Goal: Information Seeking & Learning: Learn about a topic

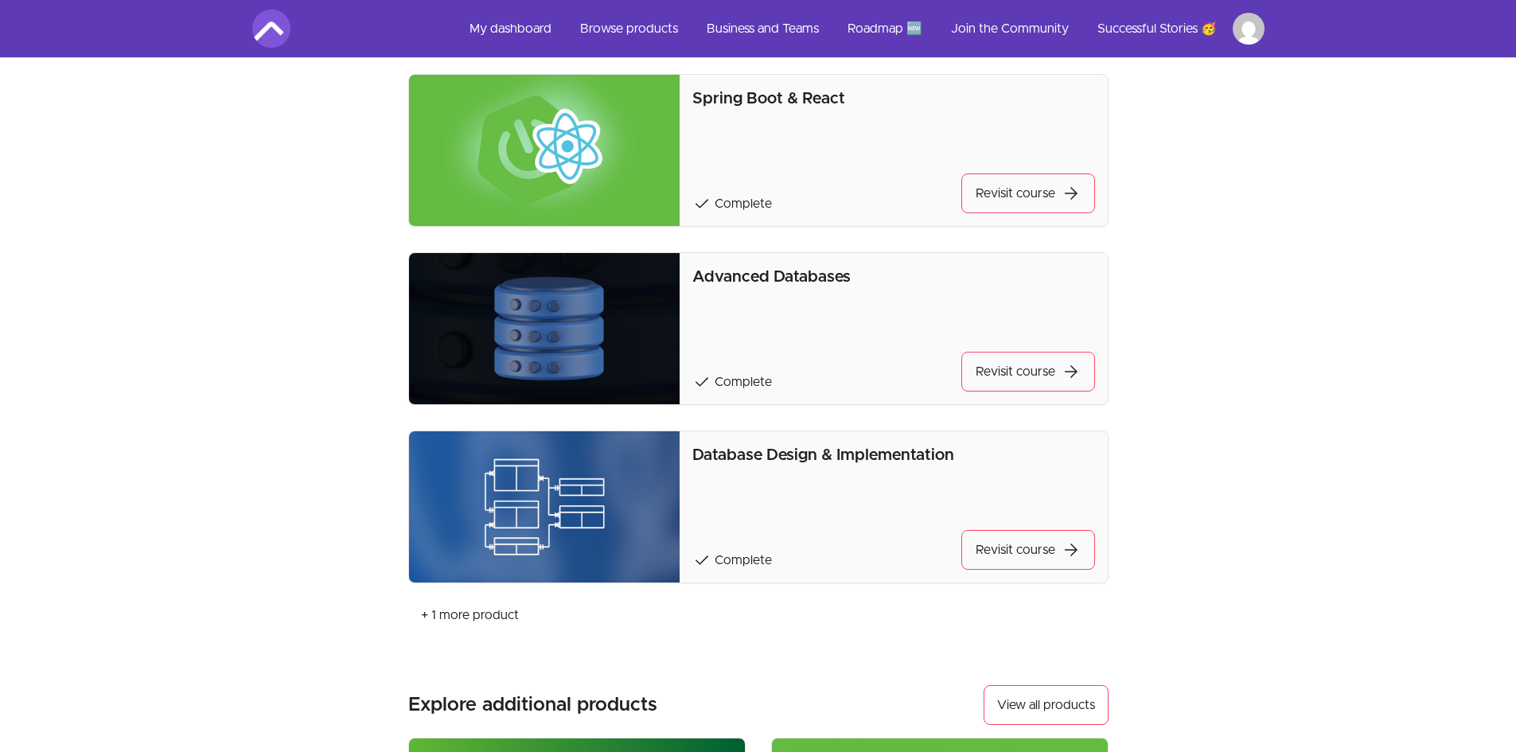
scroll to position [500, 0]
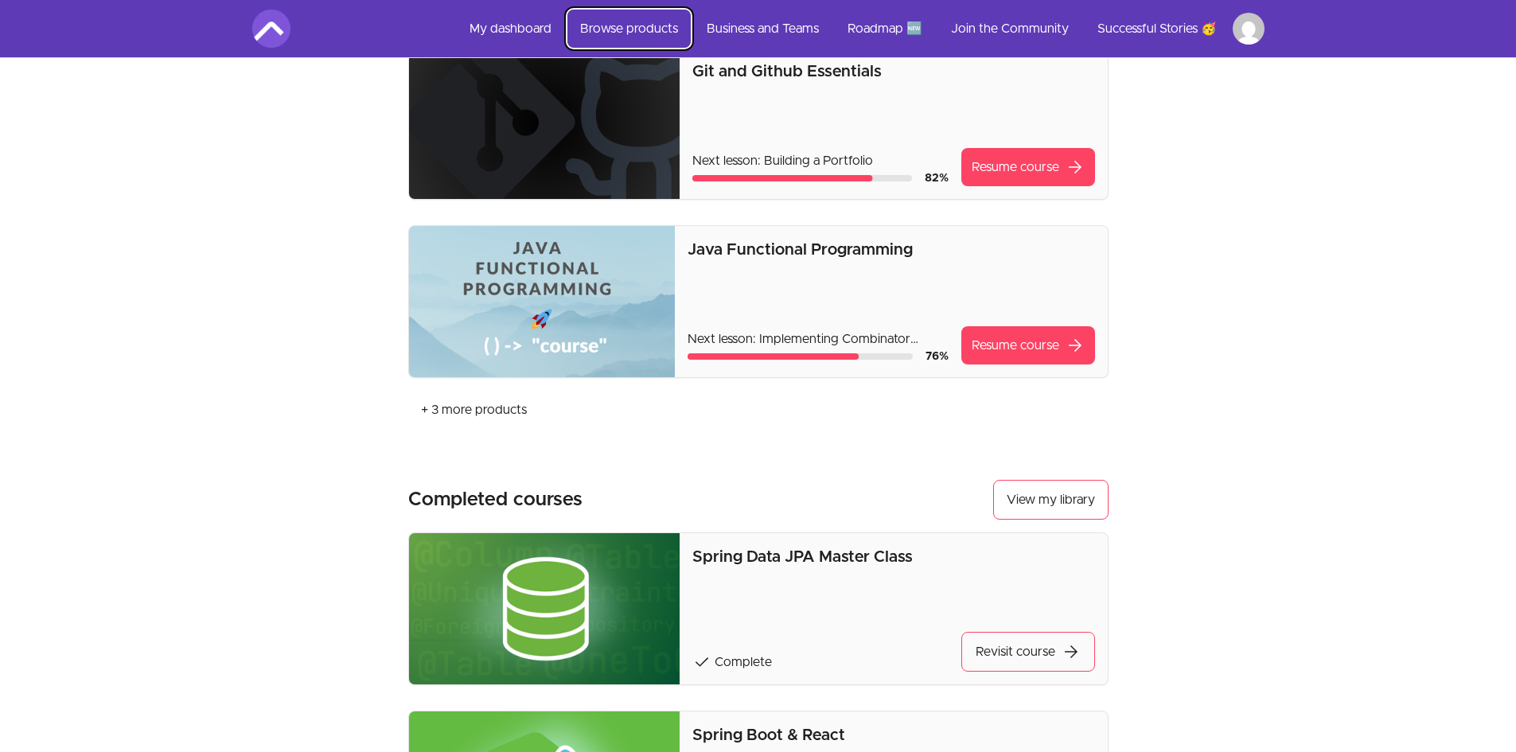
click at [644, 30] on link "Browse products" at bounding box center [628, 29] width 123 height 38
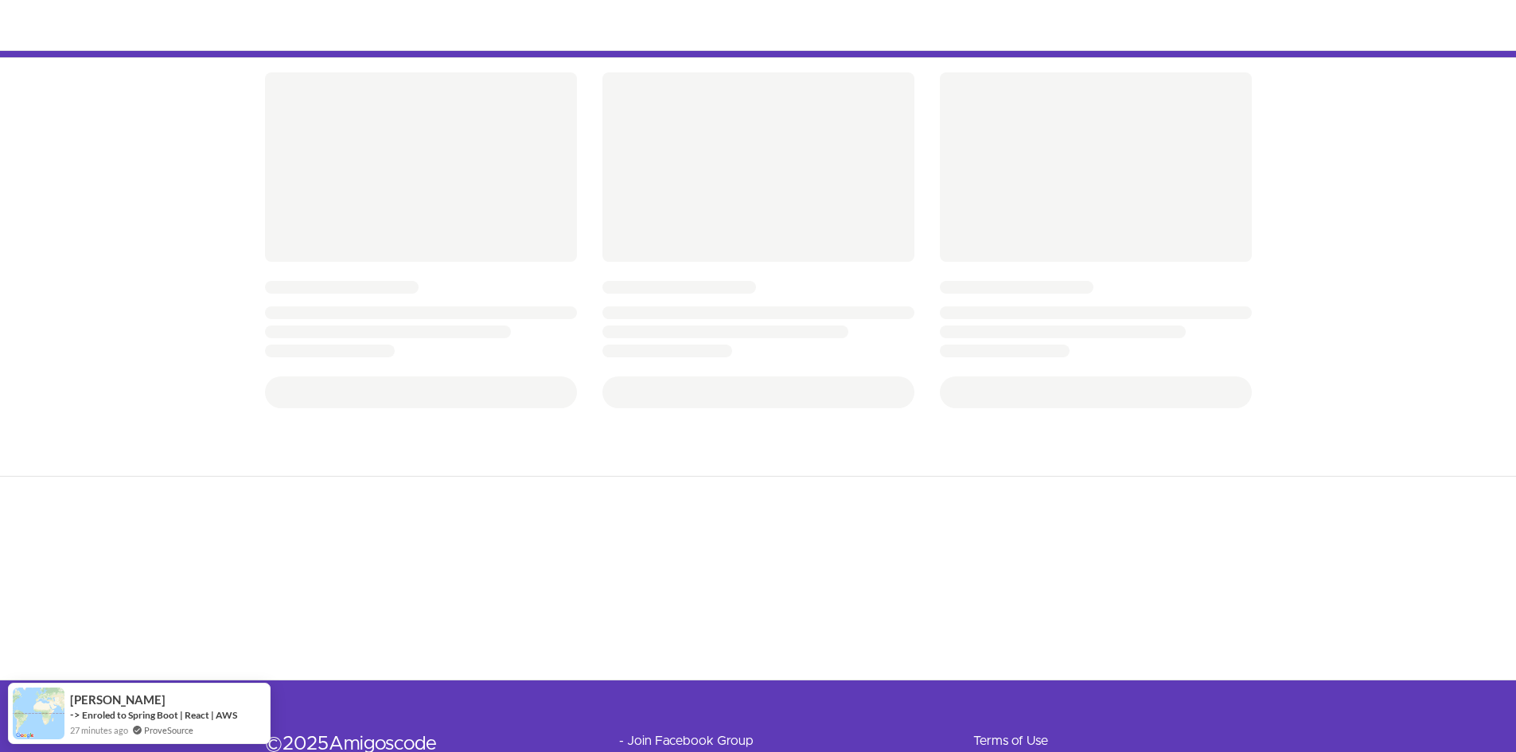
scroll to position [477, 0]
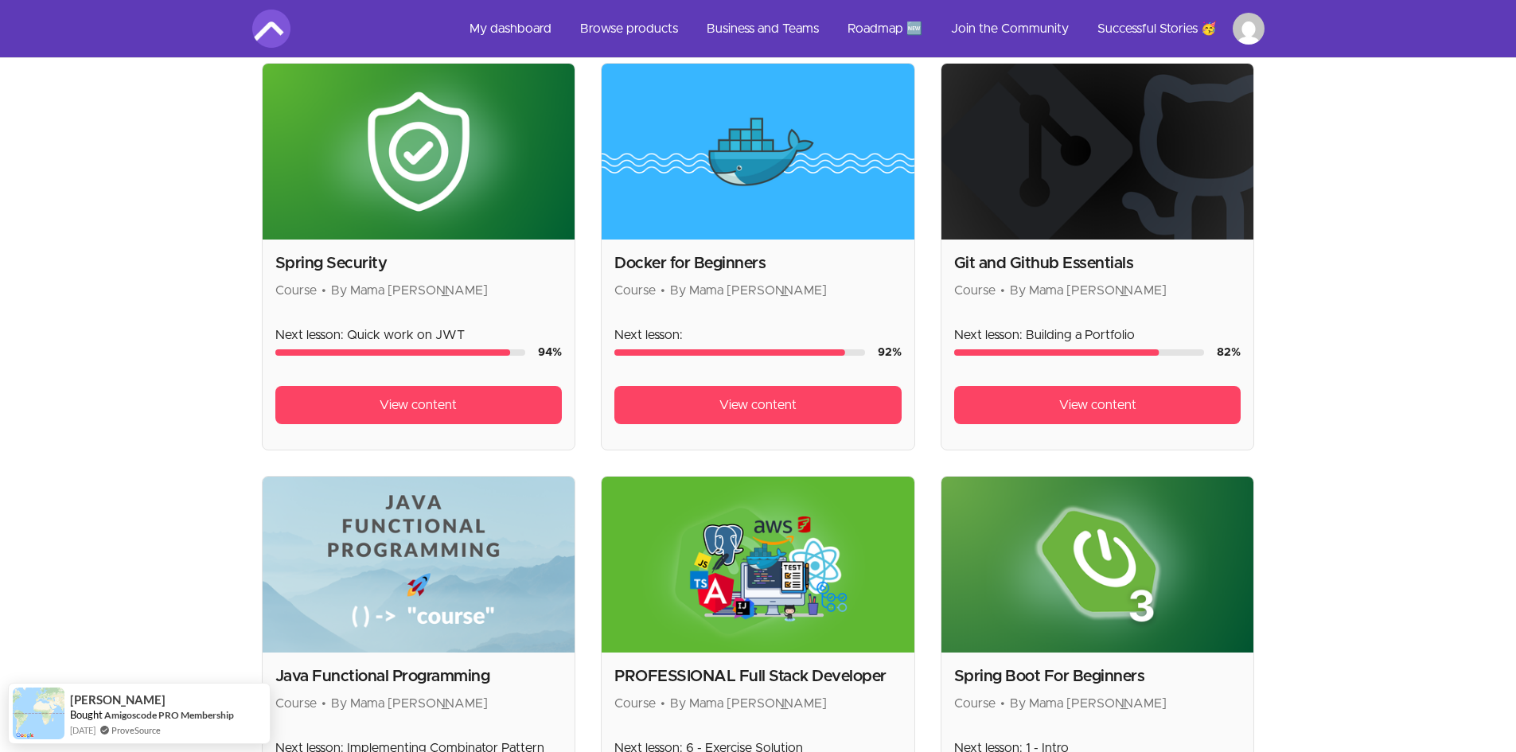
scroll to position [515, 0]
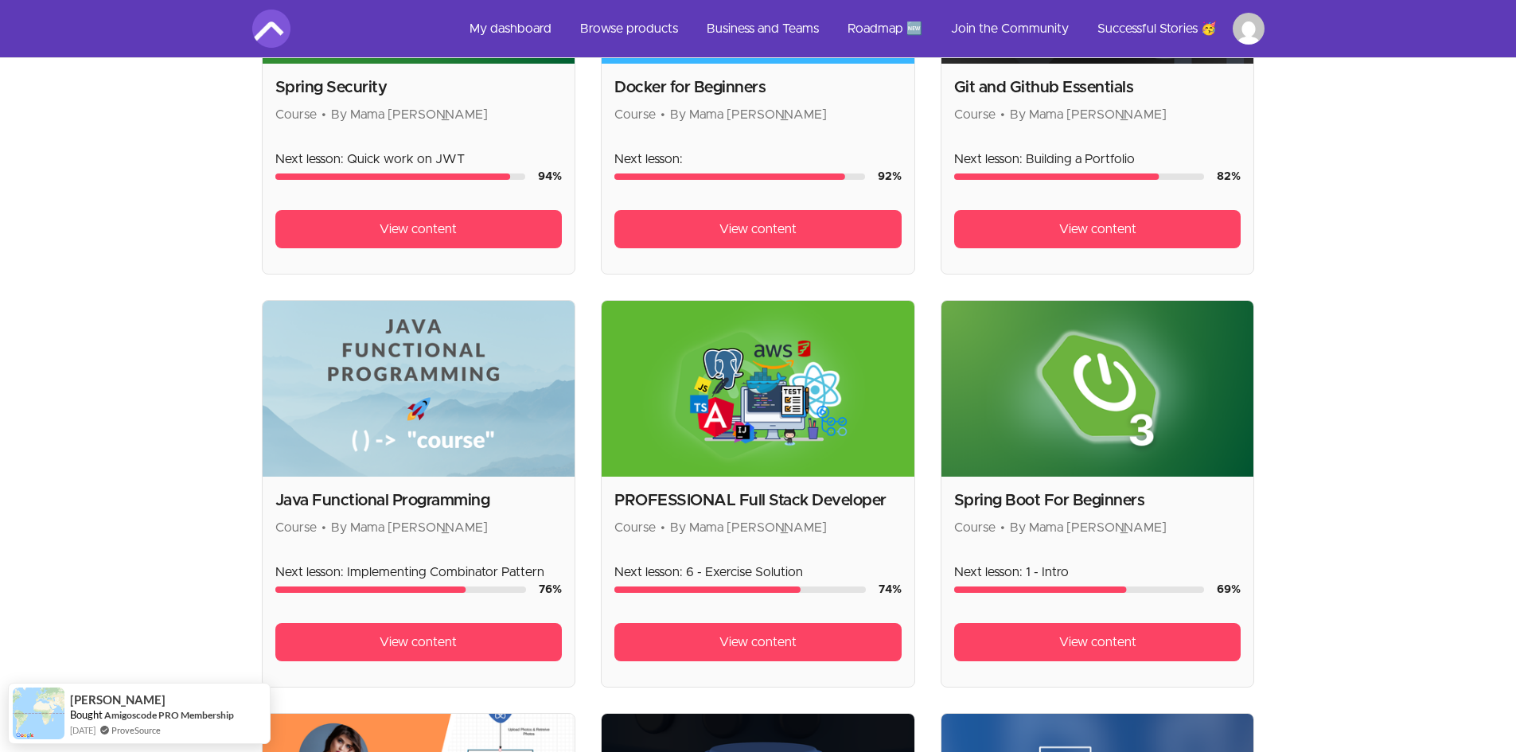
click at [757, 430] on img at bounding box center [757, 389] width 313 height 176
click at [727, 639] on span "View content" at bounding box center [757, 641] width 77 height 19
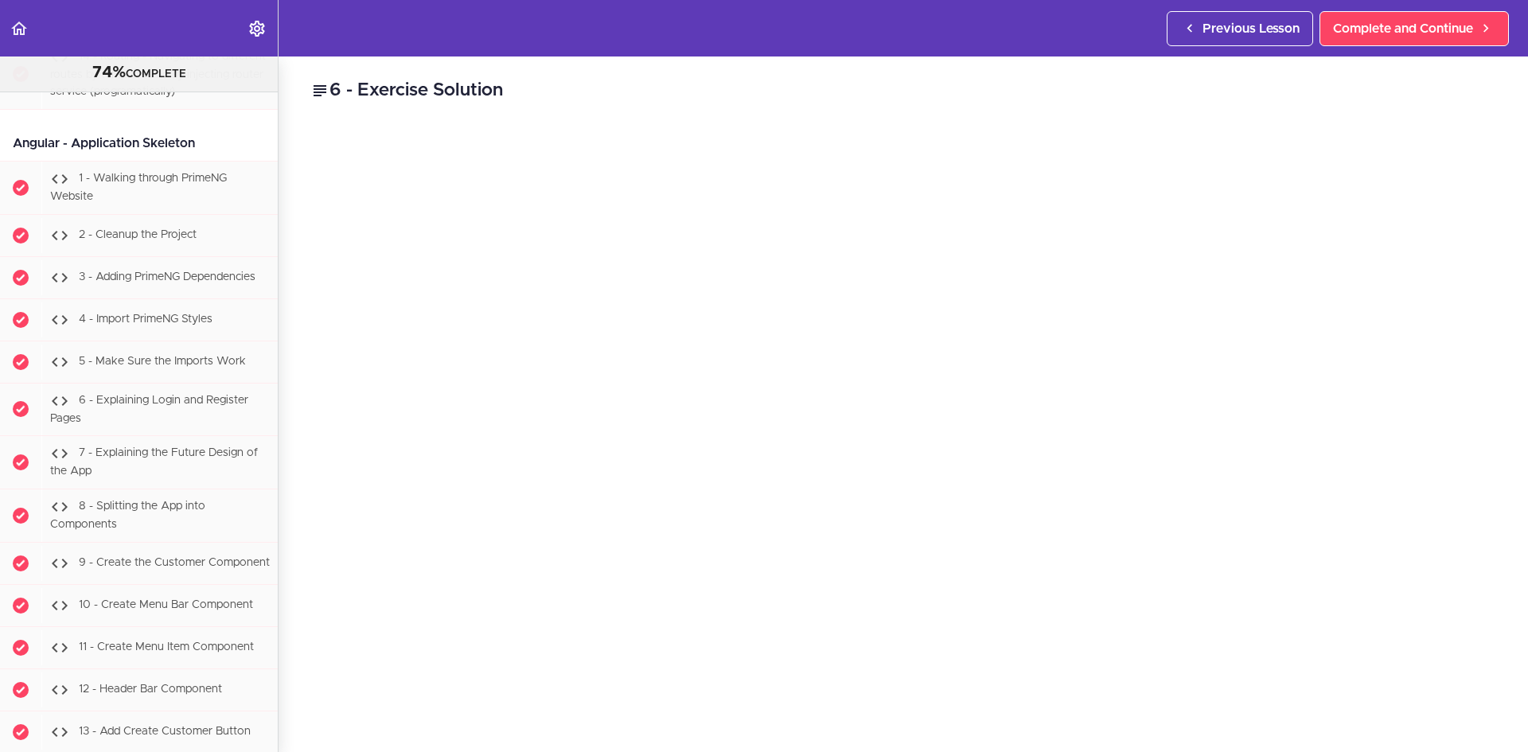
scroll to position [30460, 0]
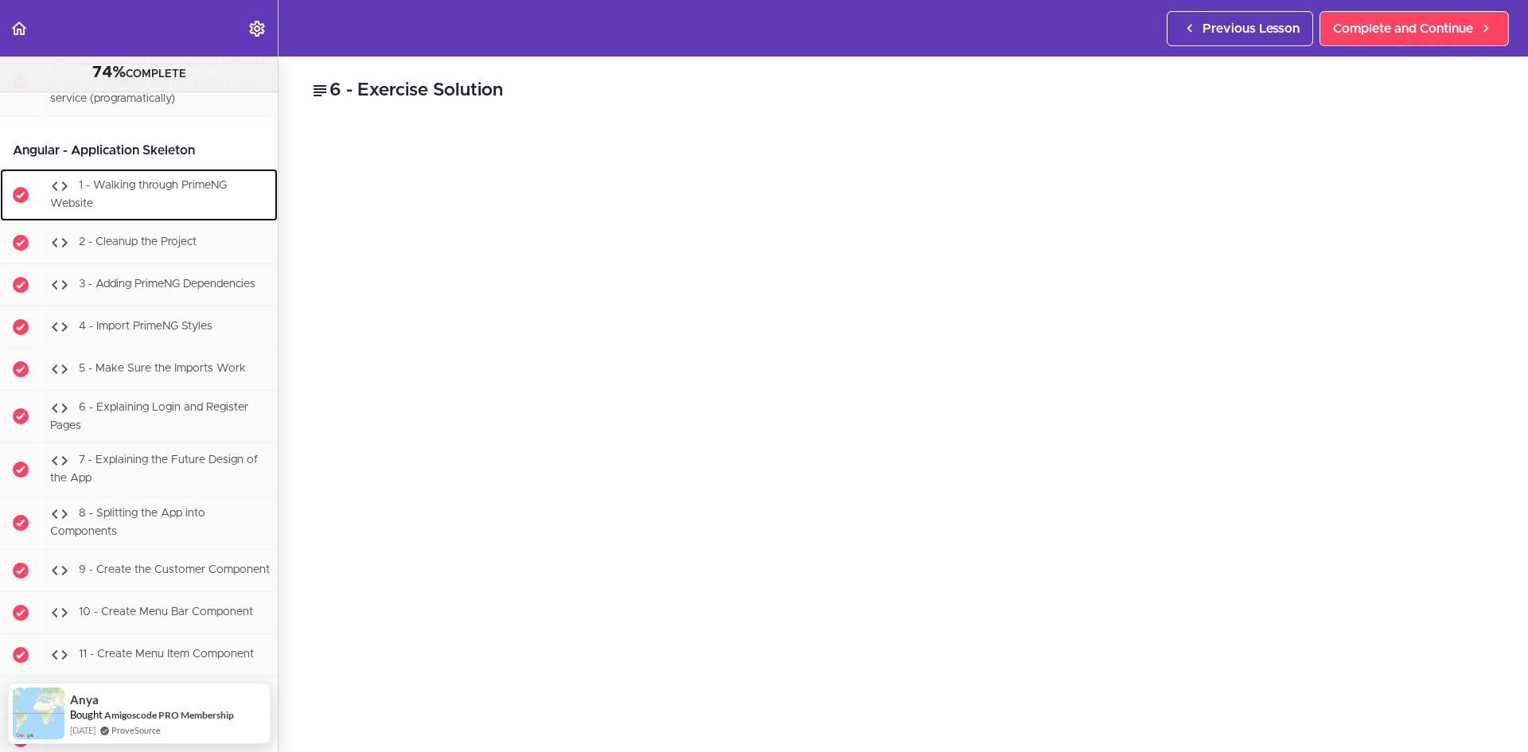
click at [169, 221] on div "1 - Walking through PrimeNG Website" at bounding box center [159, 195] width 236 height 53
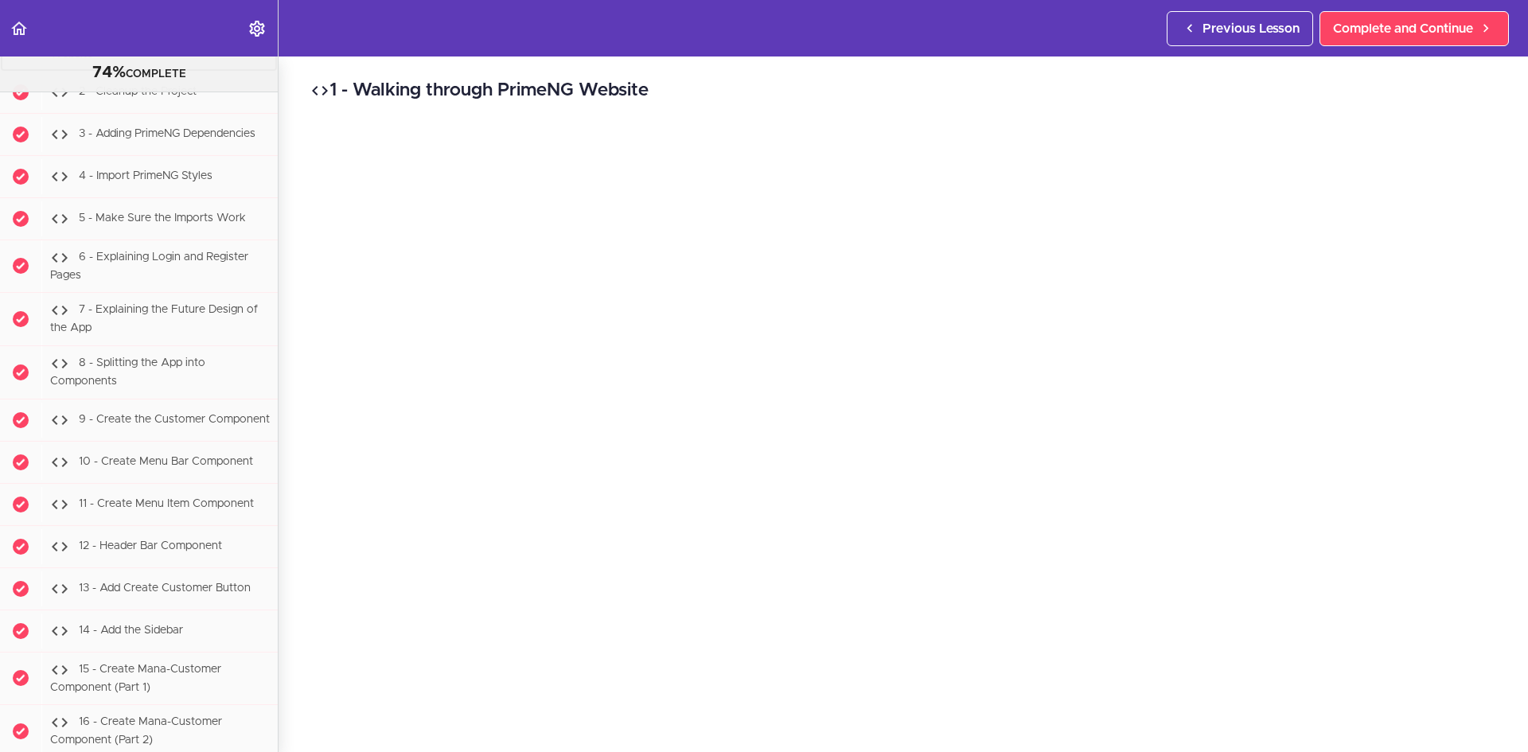
scroll to position [30632, 0]
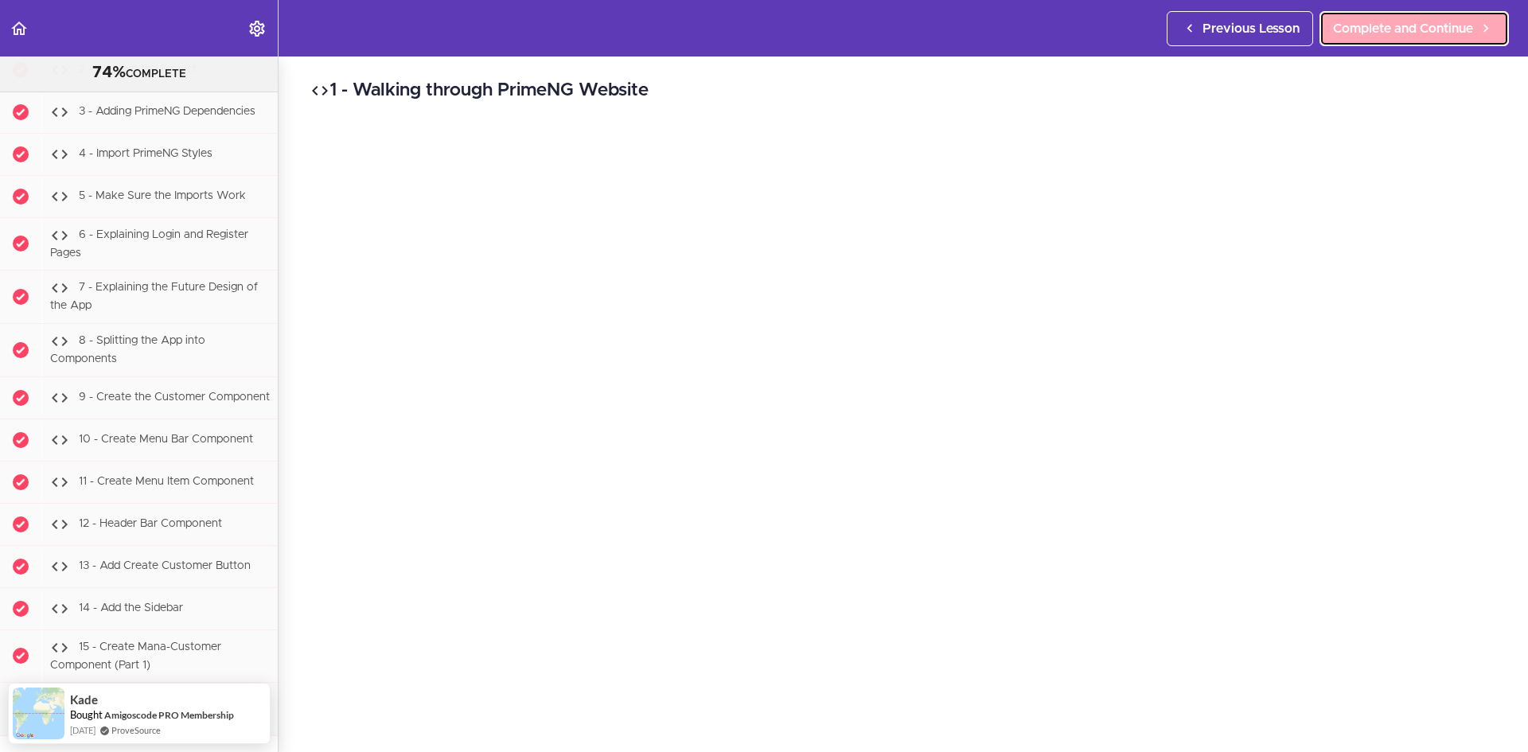
click at [1410, 33] on span "Complete and Continue" at bounding box center [1403, 28] width 140 height 19
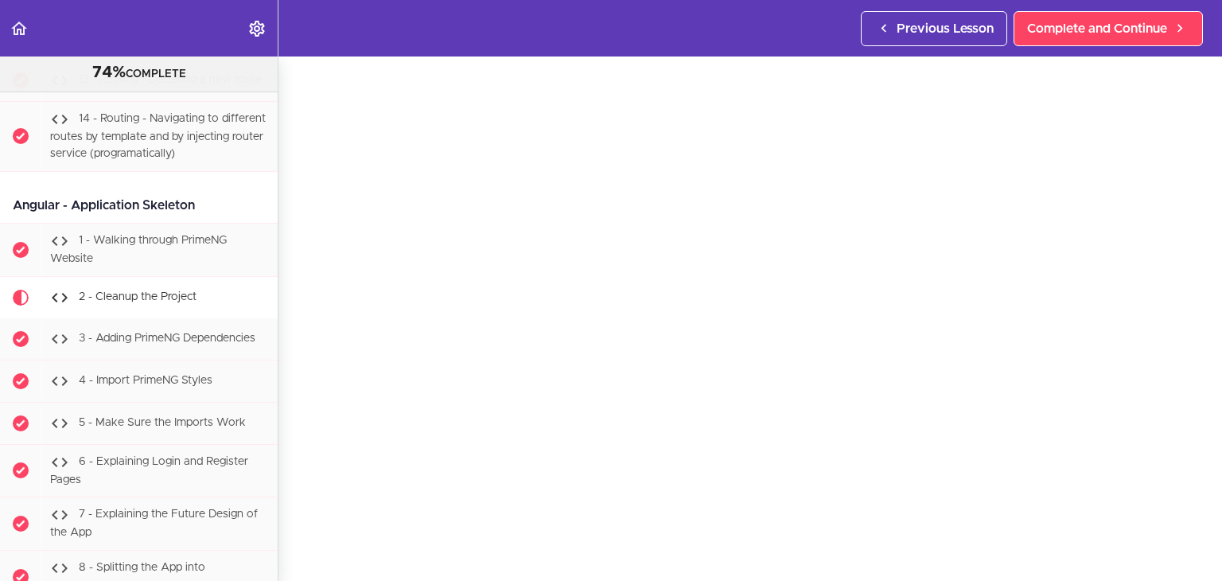
scroll to position [30425, 0]
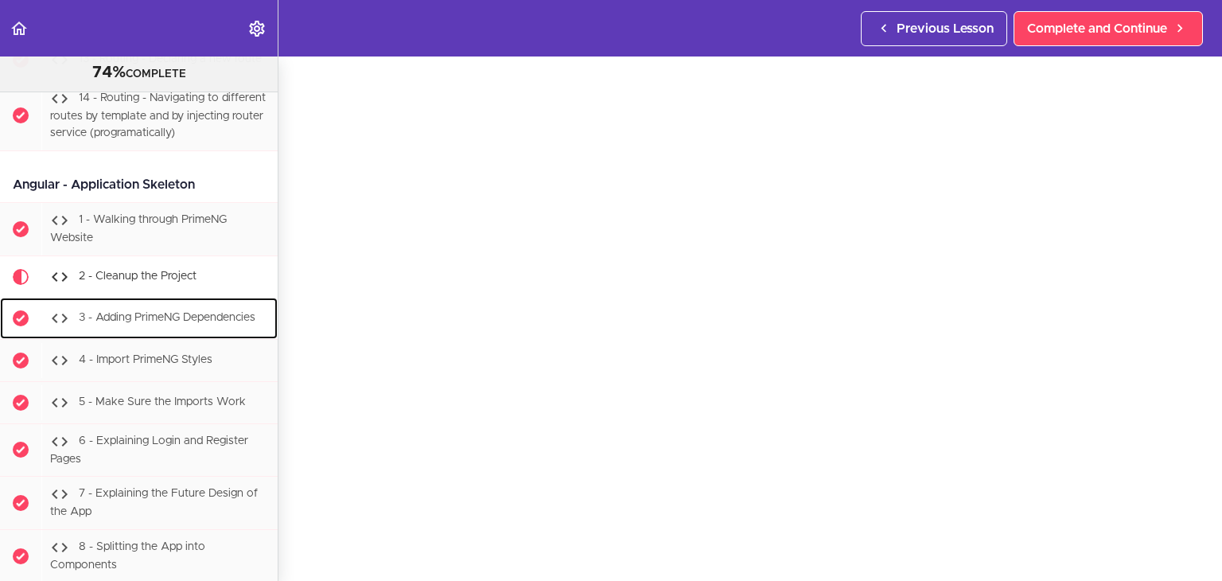
click at [169, 312] on span "3 - Adding PrimeNG Dependencies" at bounding box center [167, 317] width 177 height 11
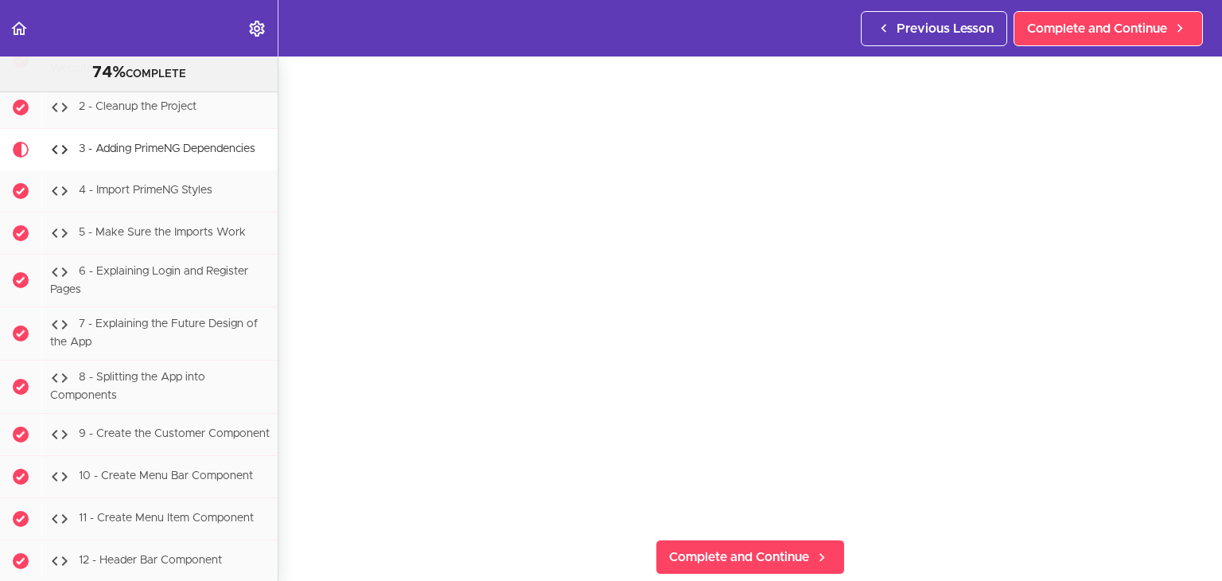
scroll to position [127, 0]
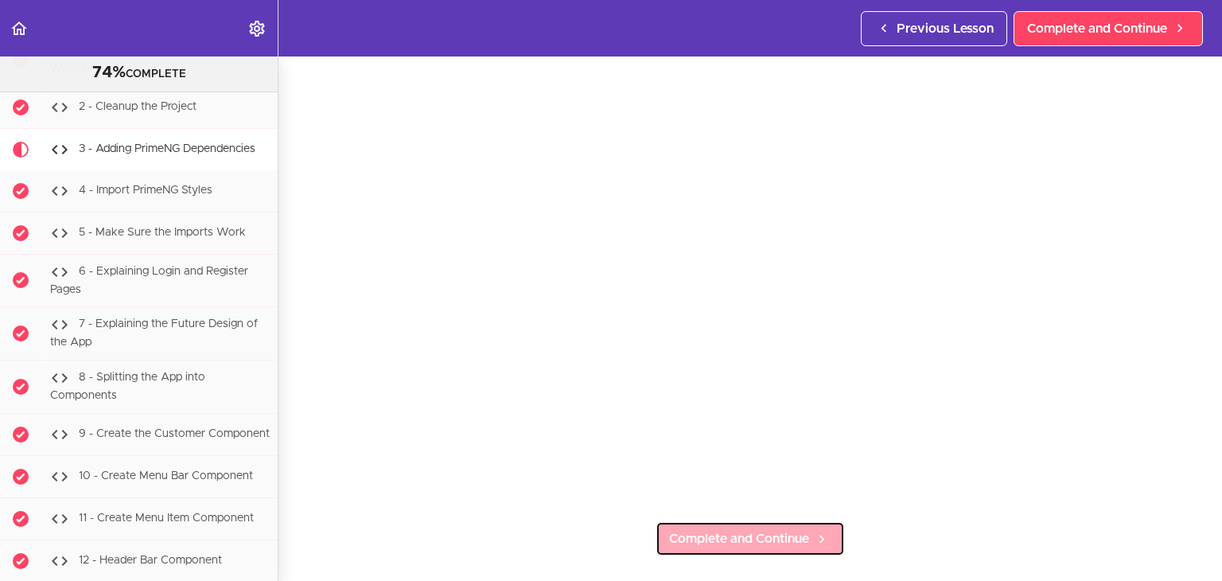
click at [793, 532] on span "Complete and Continue" at bounding box center [739, 538] width 140 height 19
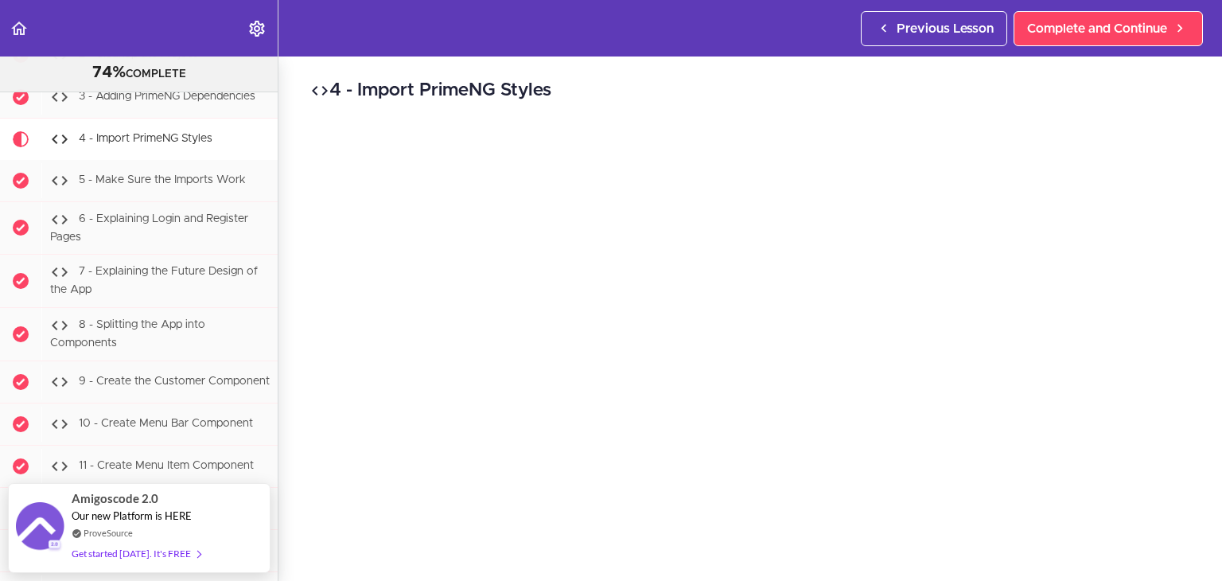
scroll to position [80, 0]
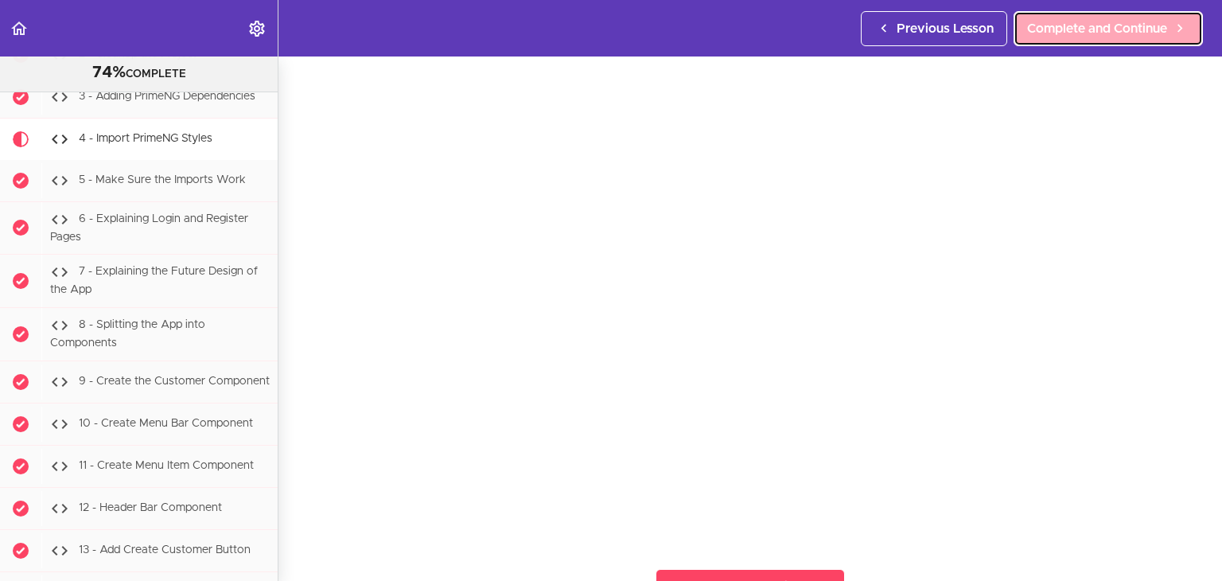
click at [1091, 37] on span "Complete and Continue" at bounding box center [1097, 28] width 140 height 19
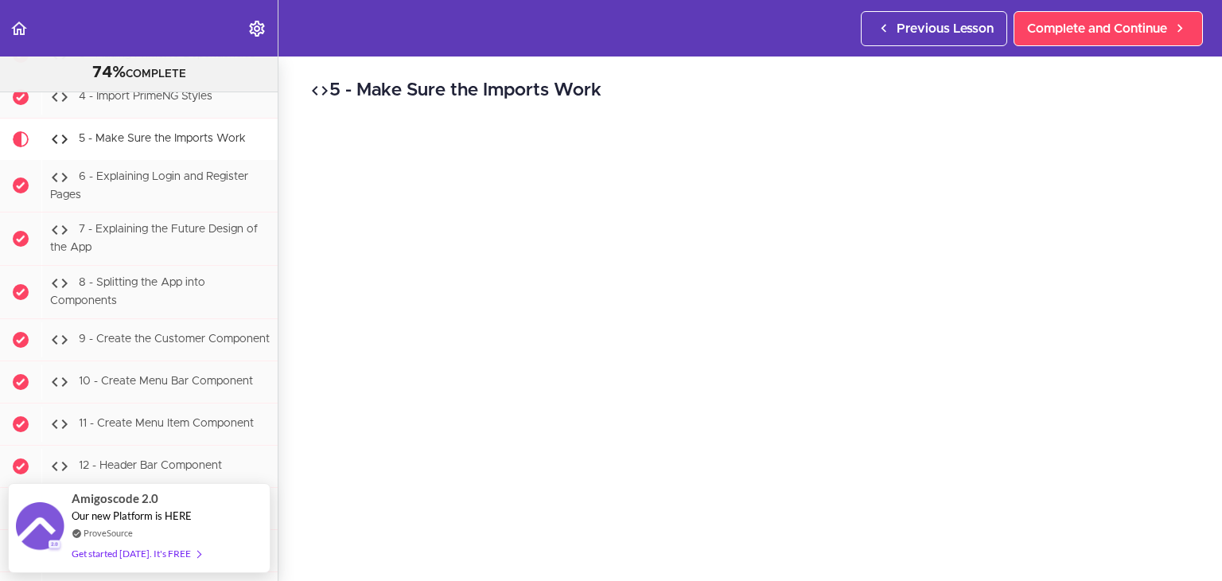
scroll to position [80, 0]
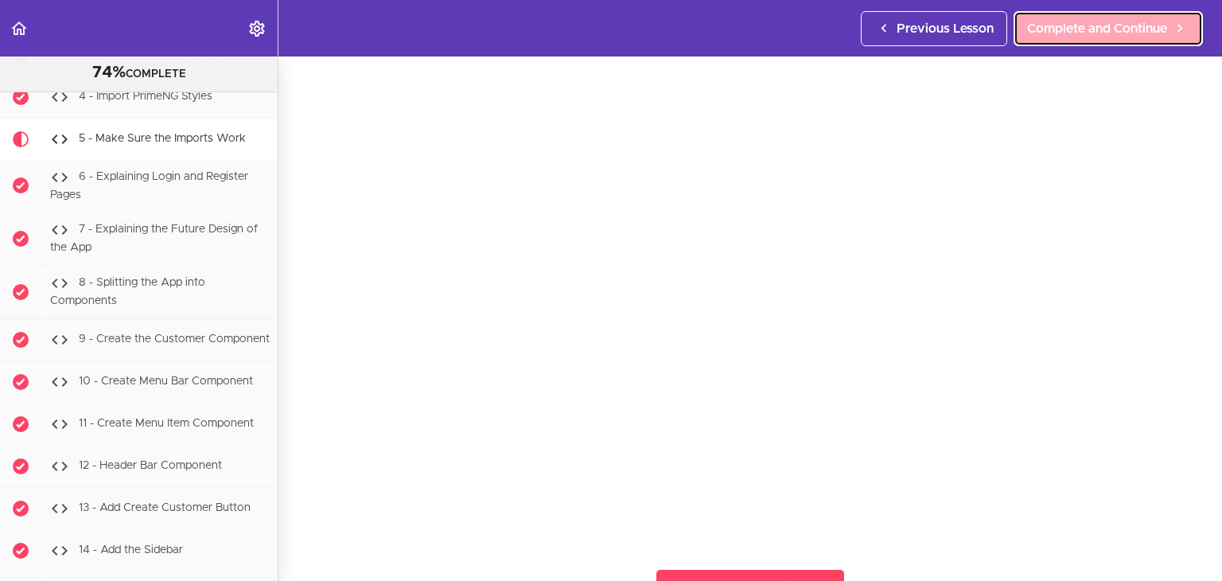
click at [1120, 29] on span "Complete and Continue" at bounding box center [1097, 28] width 140 height 19
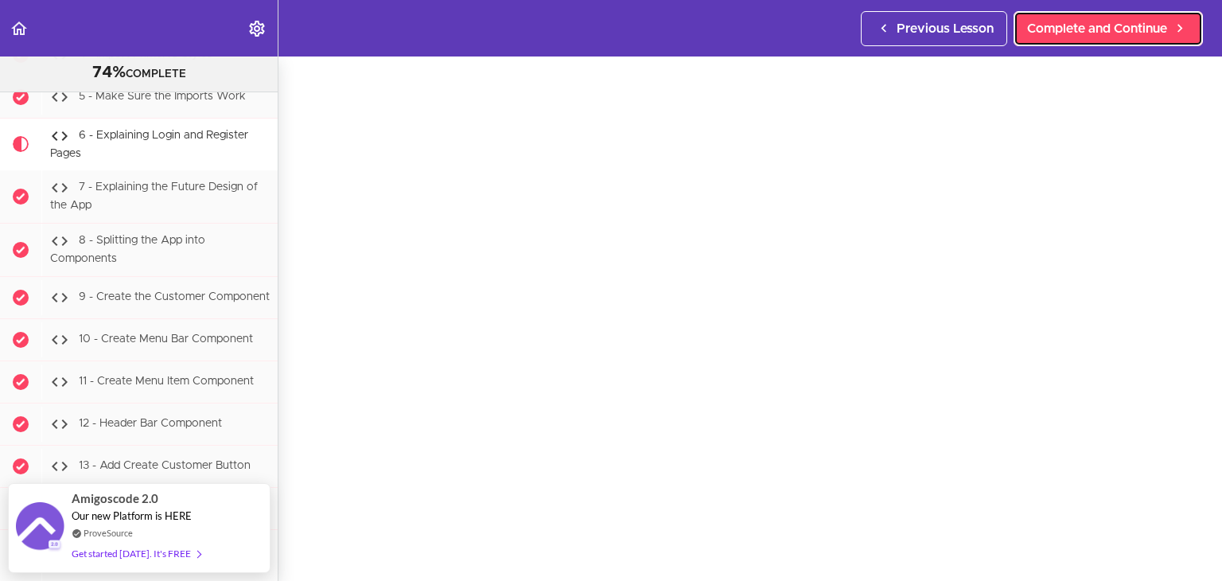
scroll to position [80, 0]
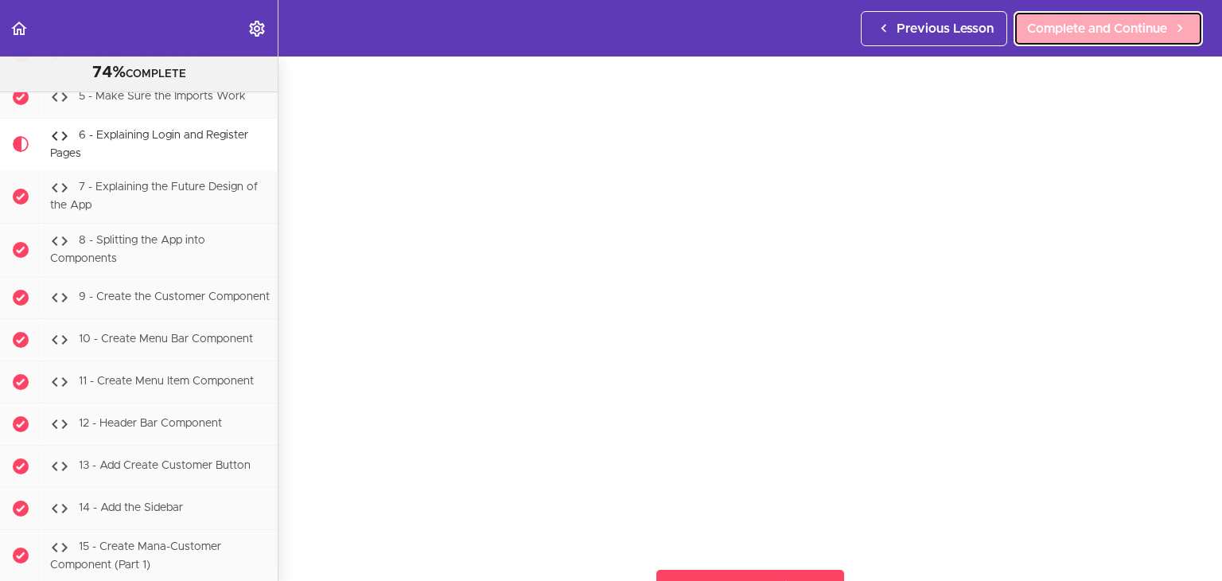
click at [1108, 20] on span "Complete and Continue" at bounding box center [1097, 28] width 140 height 19
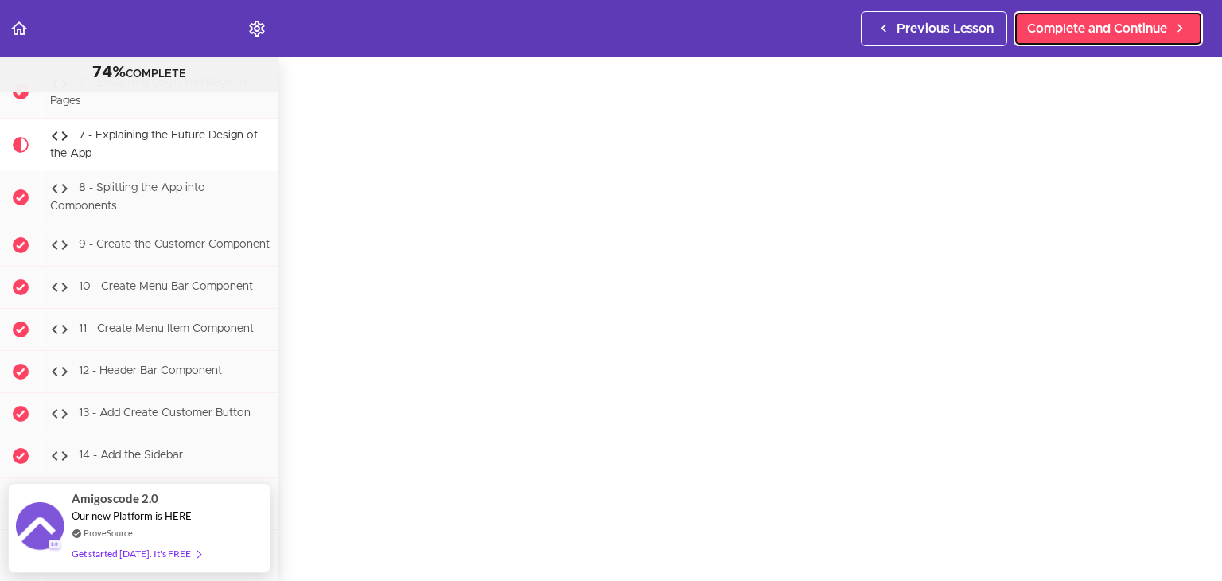
scroll to position [57, 0]
